Goal: Task Accomplishment & Management: Use online tool/utility

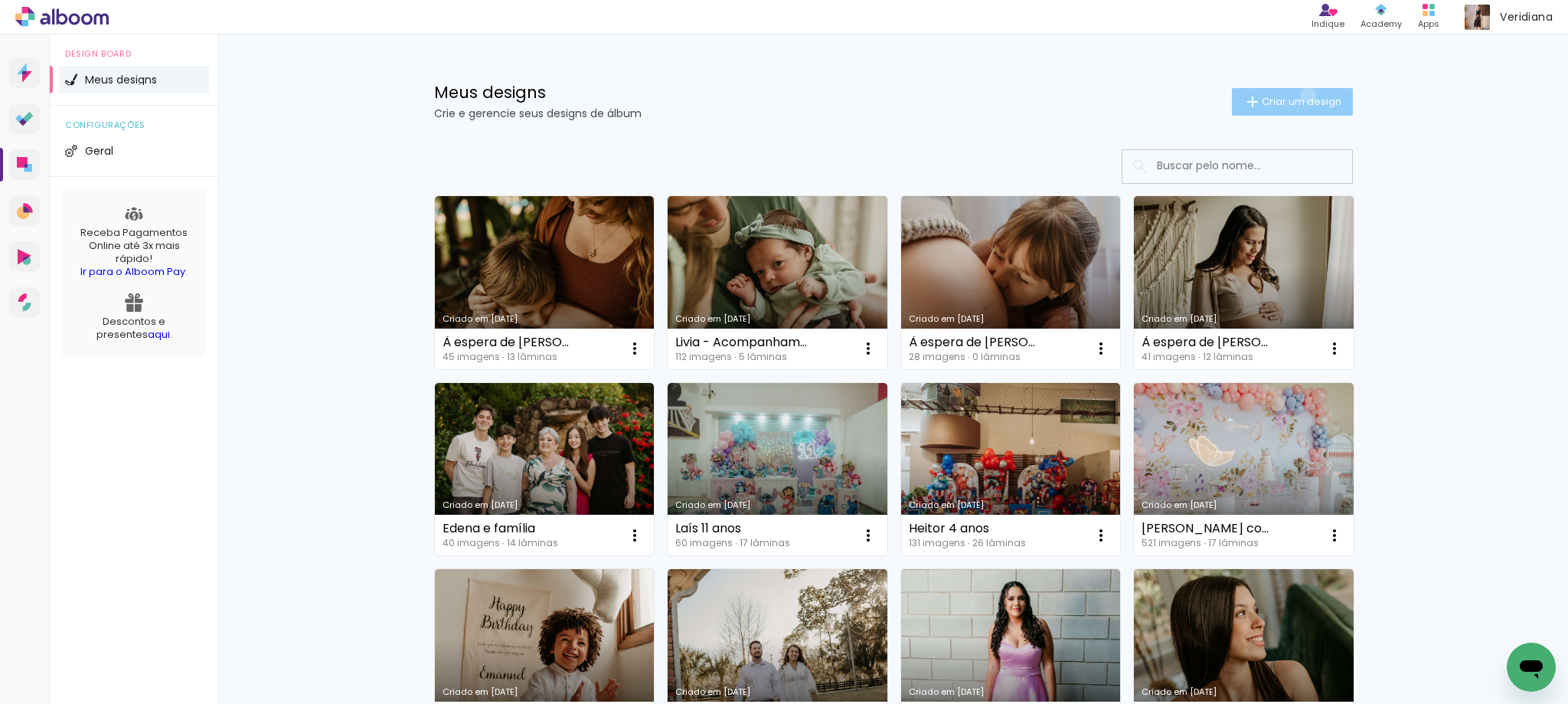
click at [1299, 97] on span "Criar um design" at bounding box center [1302, 102] width 80 height 10
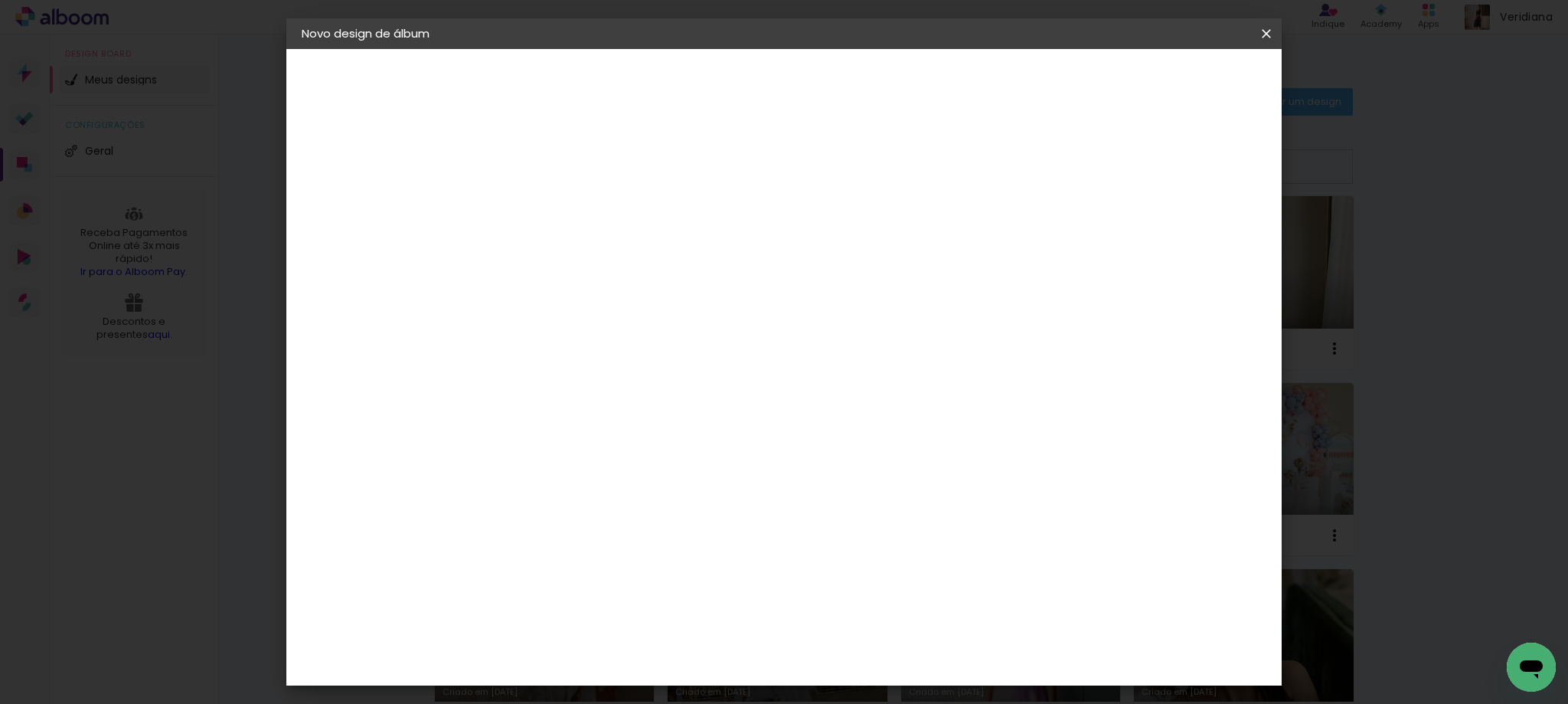
click at [552, 204] on input at bounding box center [552, 205] width 0 height 24
type input "[PERSON_NAME]"
type paper-input "[PERSON_NAME]"
click at [709, 71] on paper-button "Avançar" at bounding box center [672, 81] width 75 height 26
click at [630, 295] on input at bounding box center [591, 291] width 154 height 20
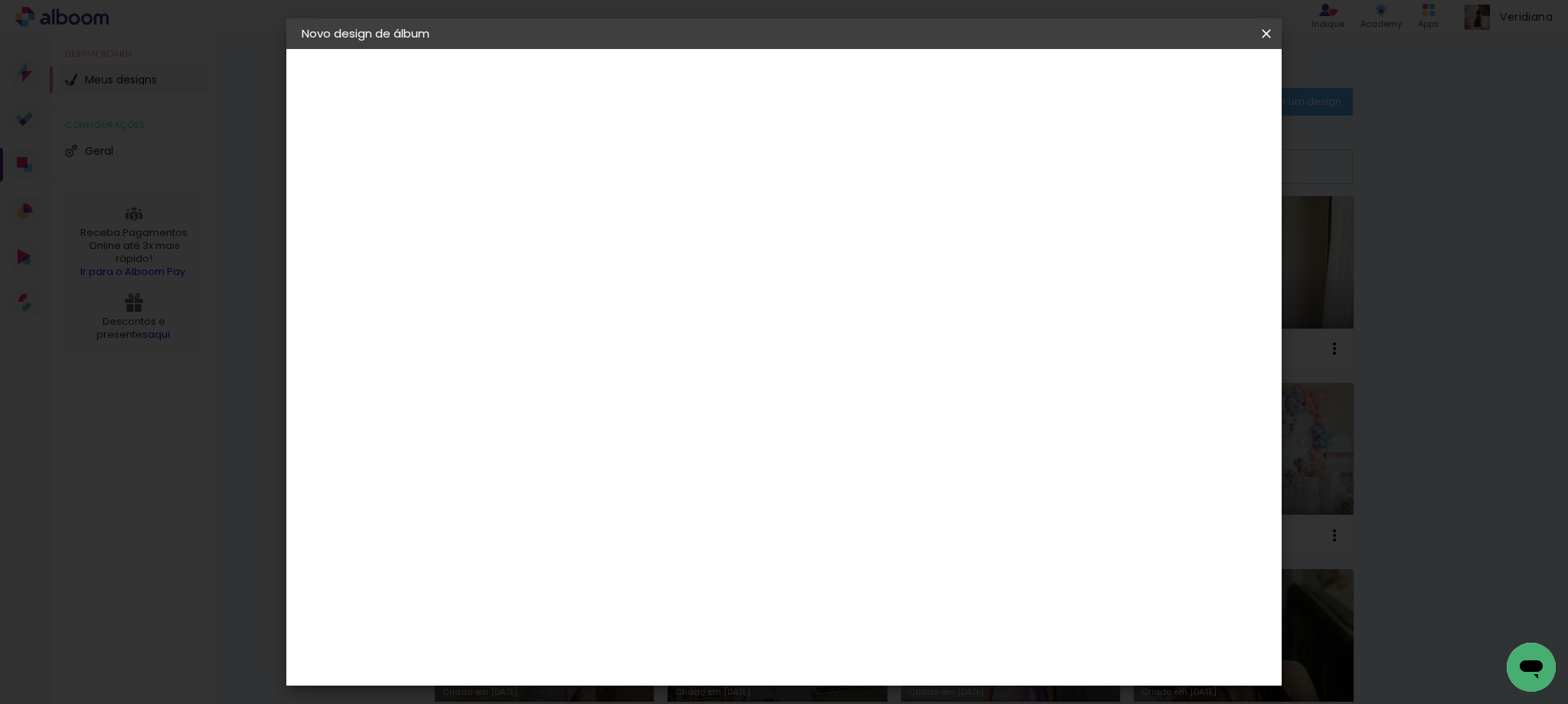
type input "go"
type paper-input "go"
click at [636, 338] on paper-item "Go image" at bounding box center [575, 349] width 135 height 40
click at [0, 0] on slot "Avançar" at bounding box center [0, 0] width 0 height 0
click at [611, 255] on input "text" at bounding box center [582, 267] width 59 height 24
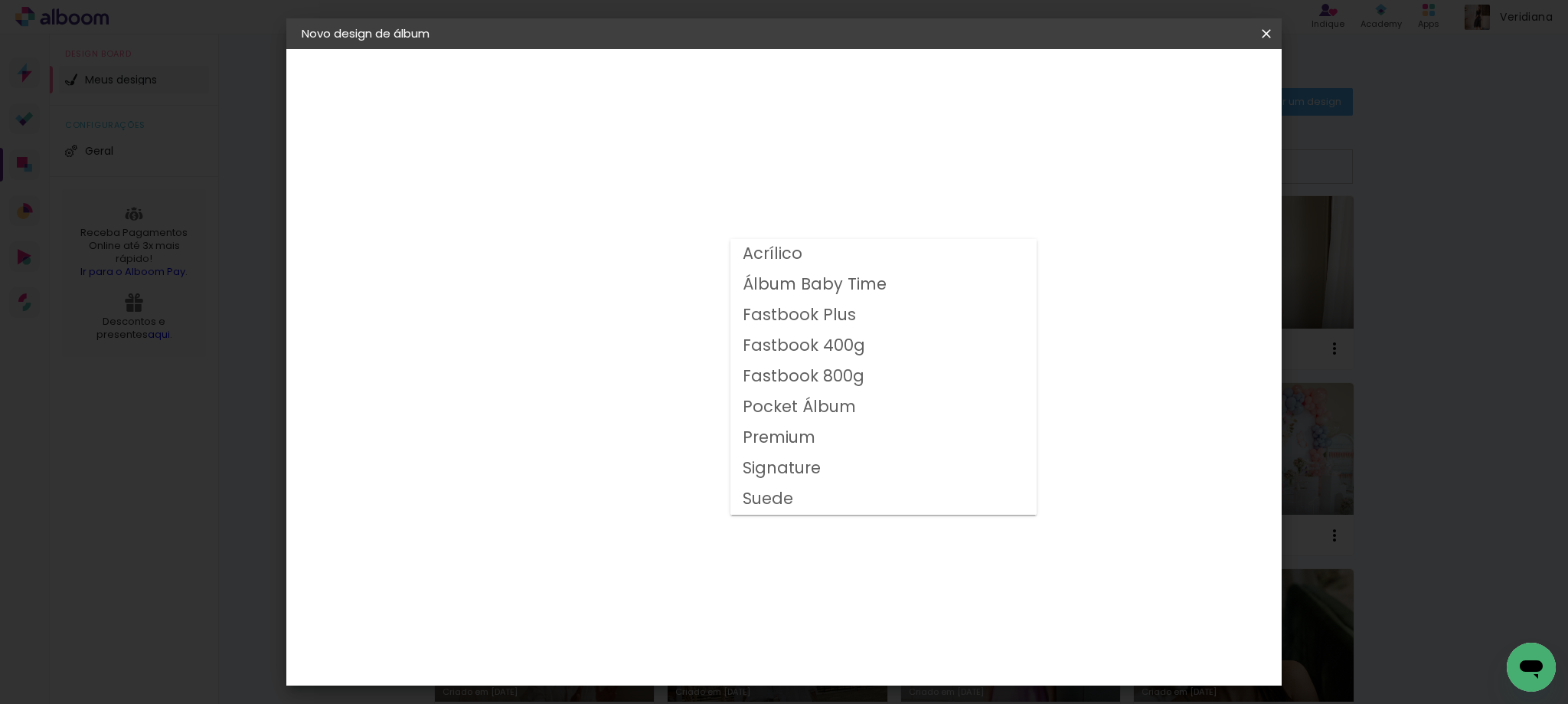
click at [874, 377] on paper-item "Fastbook 800g" at bounding box center [883, 377] width 306 height 31
type input "Fastbook 800g"
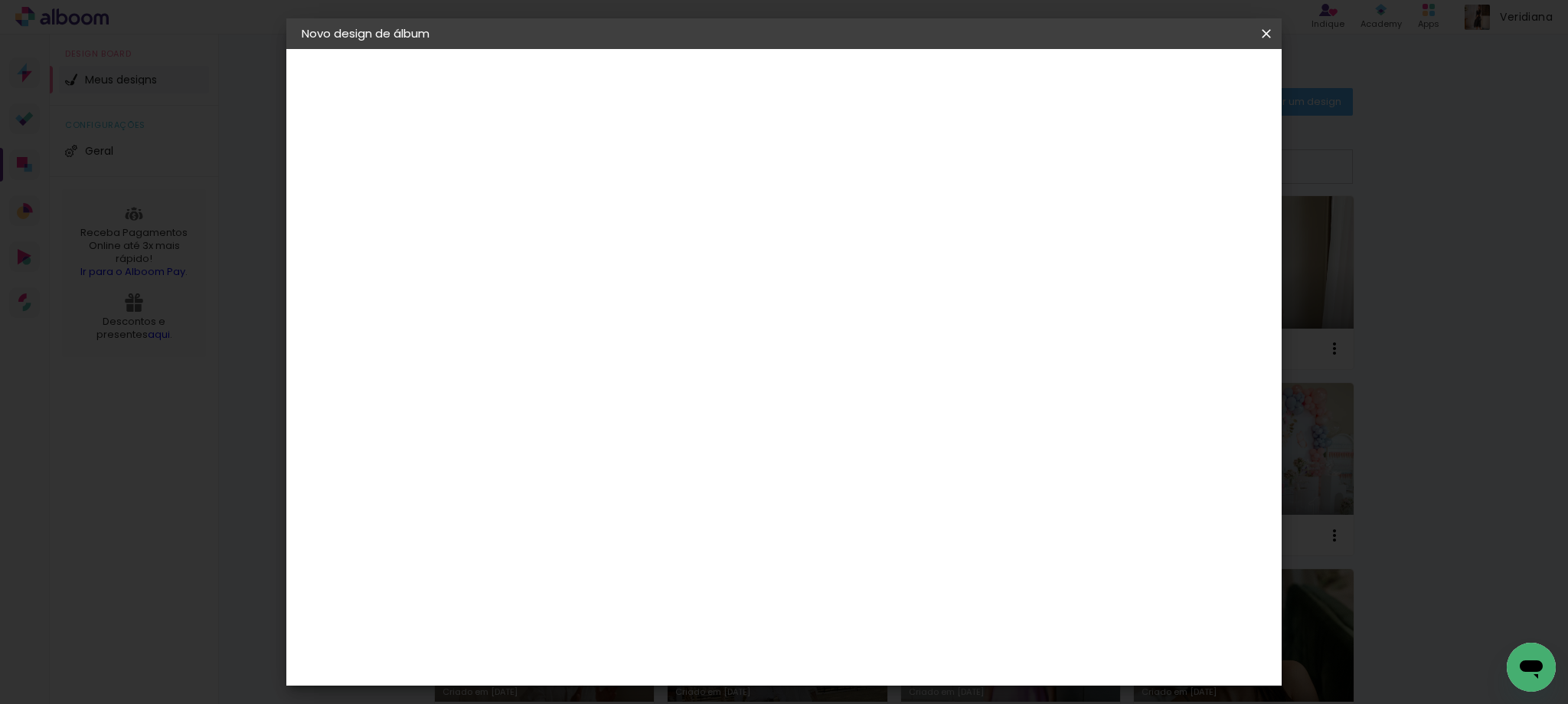
click at [712, 666] on span "20 × 20 cm" at bounding box center [684, 690] width 57 height 50
click at [0, 0] on slot "Avançar" at bounding box center [0, 0] width 0 height 0
click at [1084, 169] on div at bounding box center [1077, 165] width 14 height 14
type paper-checkbox "on"
click at [1186, 73] on paper-button "Iniciar design" at bounding box center [1136, 81] width 100 height 26
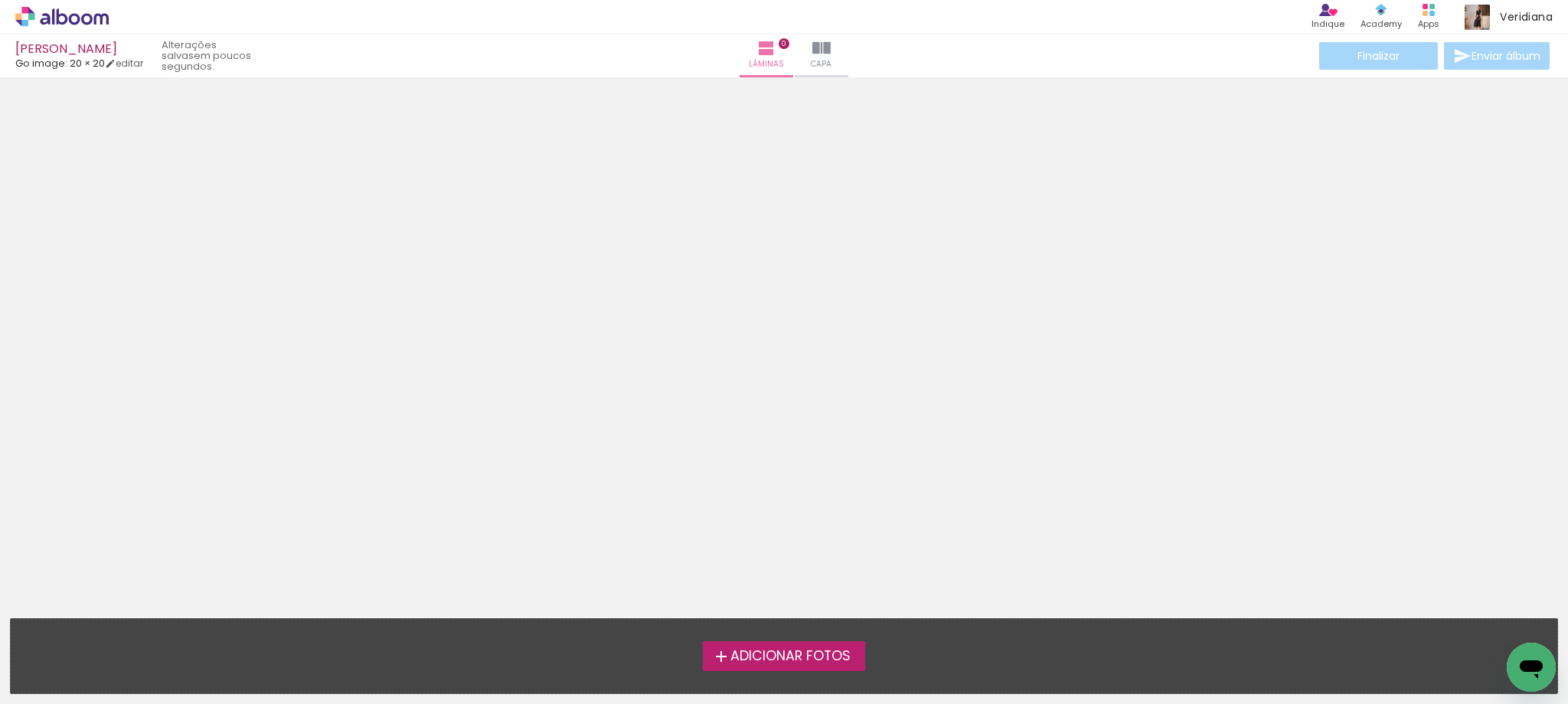
click at [831, 641] on label "Adicionar Fotos" at bounding box center [784, 656] width 163 height 29
click at [0, 0] on input "file" at bounding box center [0, 0] width 0 height 0
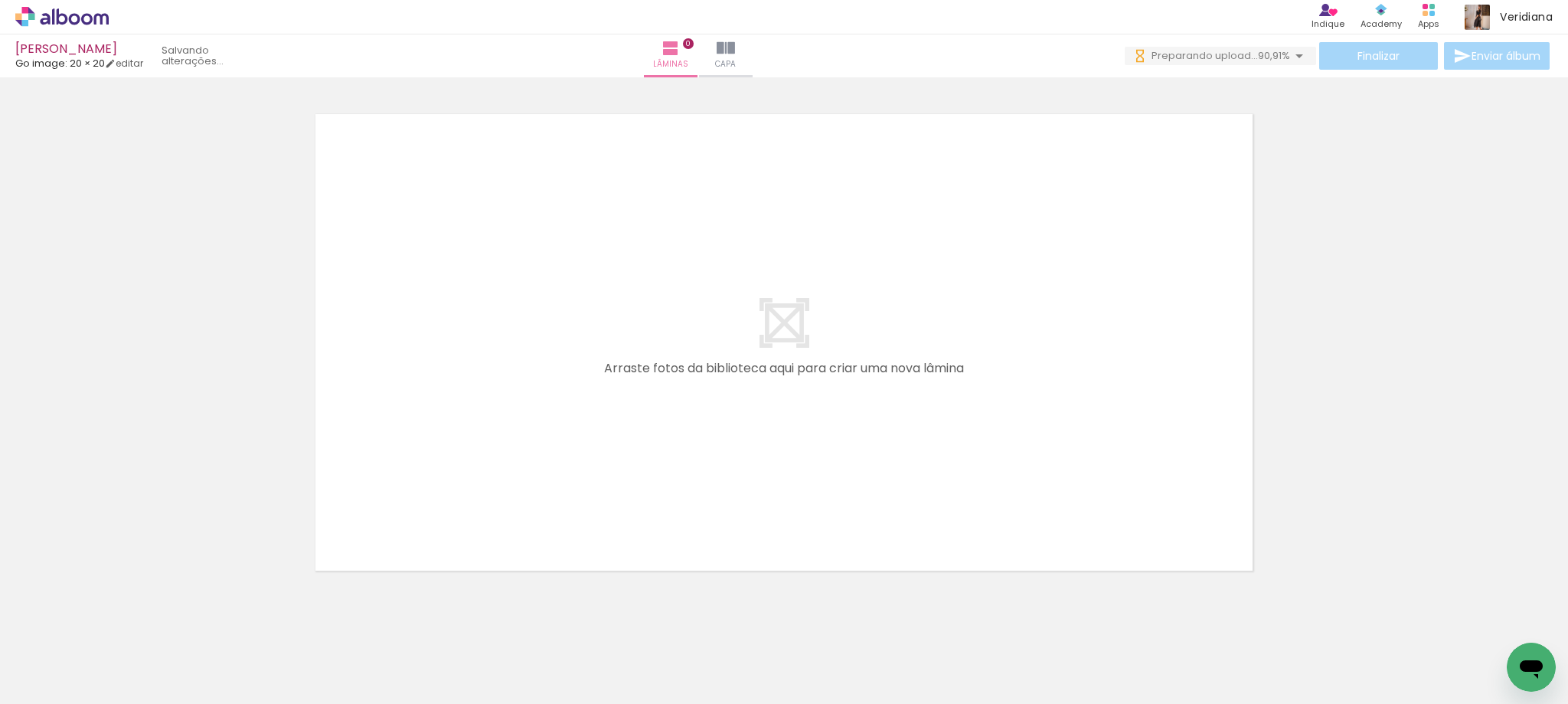
click at [68, 682] on span "Adicionar Fotos" at bounding box center [54, 683] width 46 height 17
click at [0, 0] on input "file" at bounding box center [0, 0] width 0 height 0
